Goal: Information Seeking & Learning: Learn about a topic

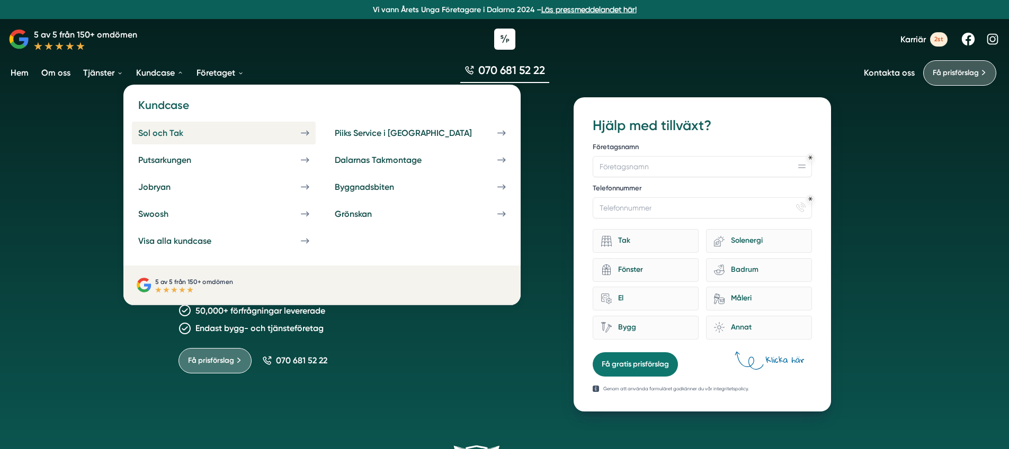
click at [177, 132] on div "Sol och Tak" at bounding box center [173, 133] width 70 height 10
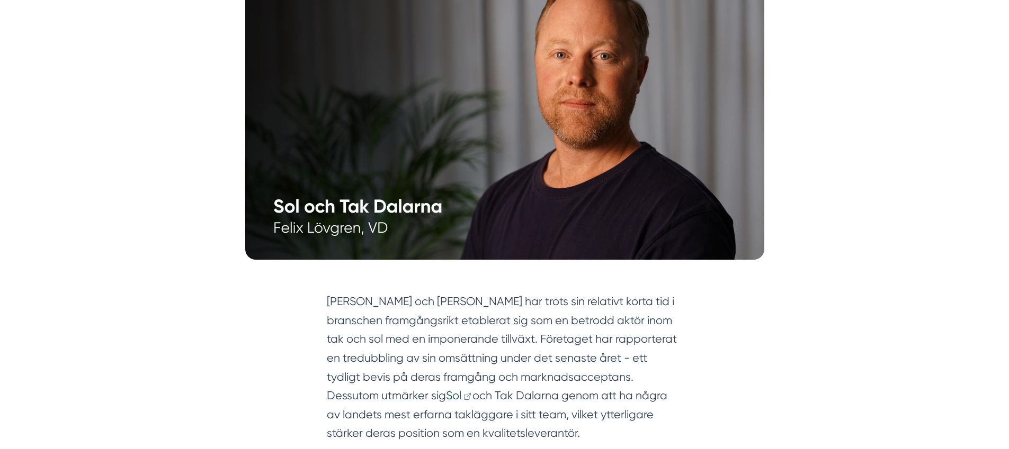
click at [369, 185] on img at bounding box center [504, 106] width 519 height 307
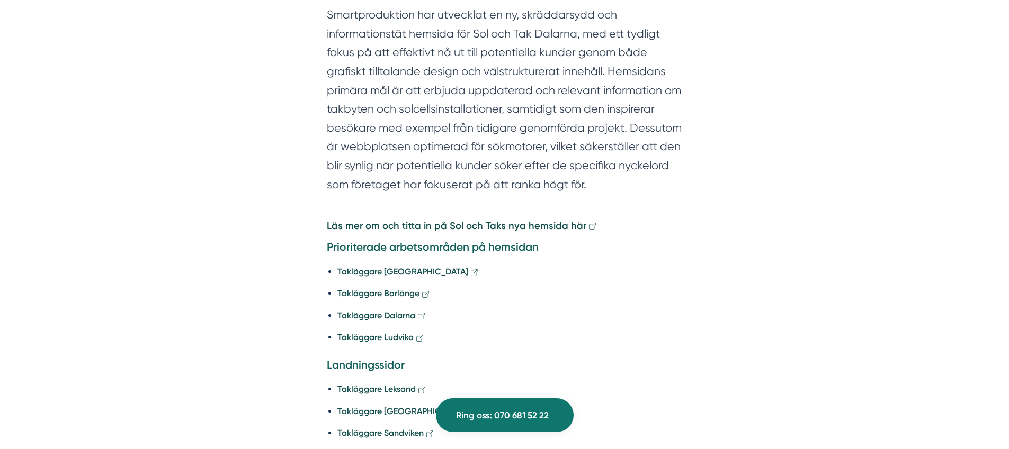
scroll to position [1462, 0]
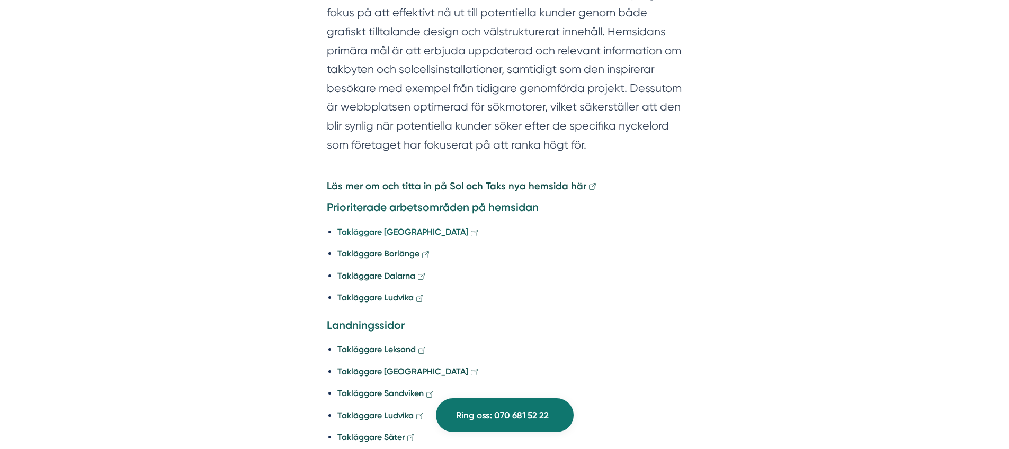
click at [373, 227] on strong "Takläggare [GEOGRAPHIC_DATA]" at bounding box center [402, 232] width 131 height 10
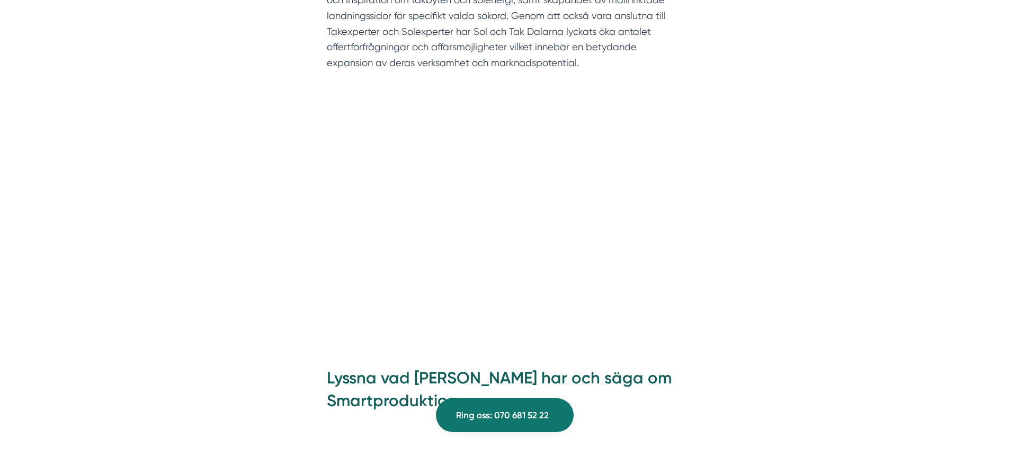
scroll to position [0, 0]
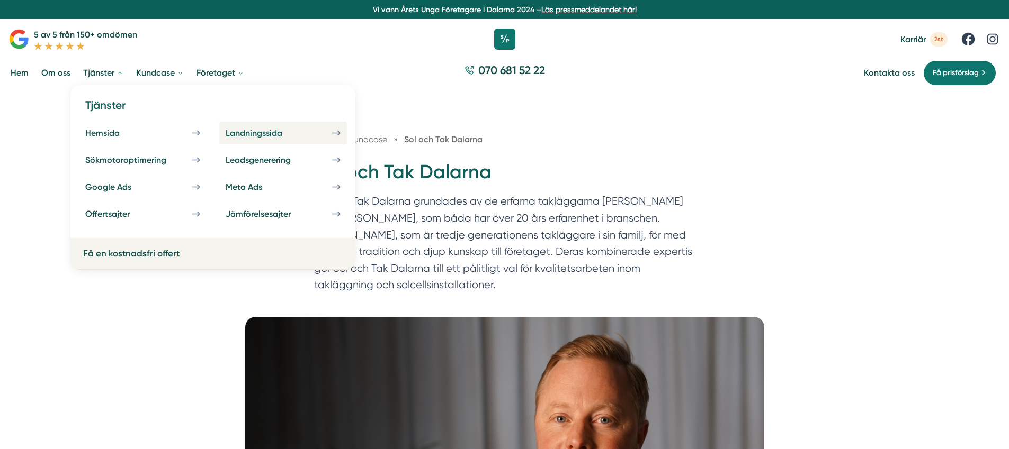
click at [257, 135] on div "Landningssida" at bounding box center [267, 133] width 82 height 10
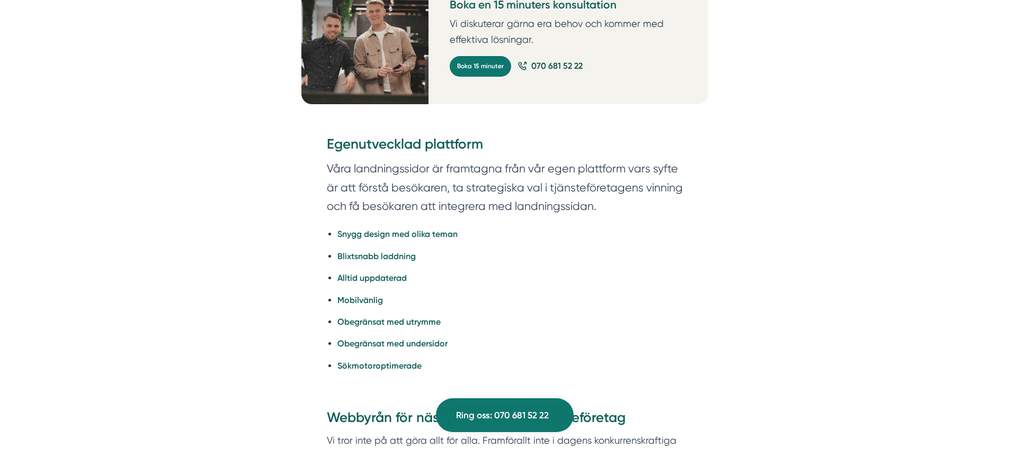
scroll to position [1922, 0]
